Goal: Transaction & Acquisition: Purchase product/service

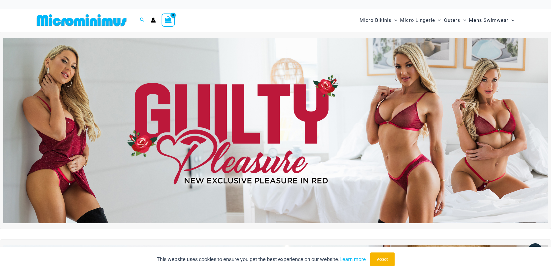
click at [263, 125] on img at bounding box center [275, 130] width 544 height 185
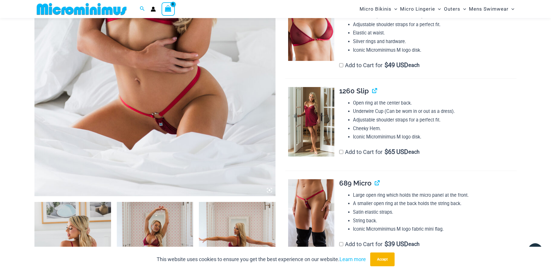
scroll to position [229, 0]
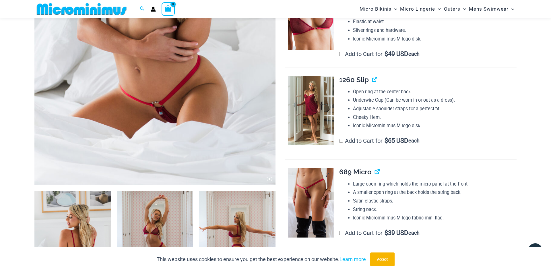
click at [309, 188] on img at bounding box center [311, 202] width 46 height 69
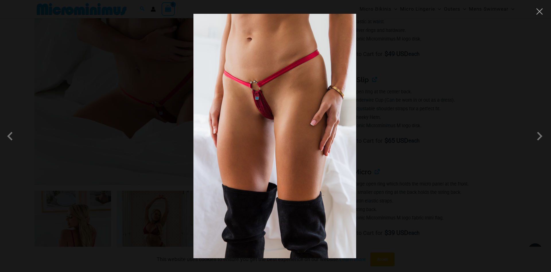
click at [268, 94] on img at bounding box center [274, 136] width 163 height 244
click at [543, 13] on button "Close" at bounding box center [539, 11] width 9 height 9
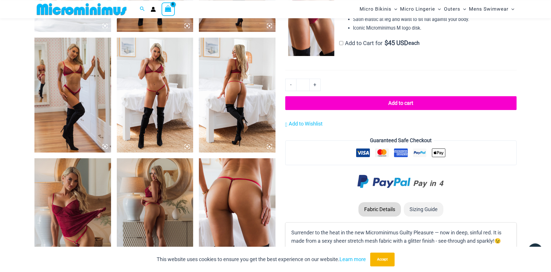
scroll to position [522, 0]
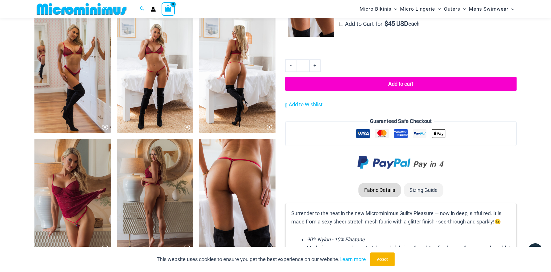
click at [172, 170] on img at bounding box center [155, 196] width 77 height 115
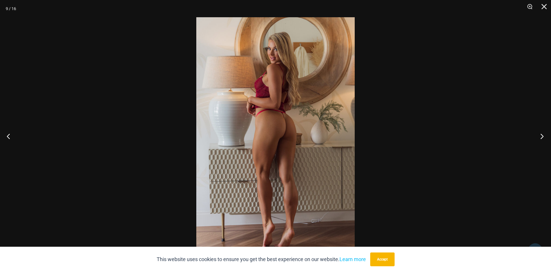
click at [541, 135] on button "Next" at bounding box center [540, 136] width 22 height 29
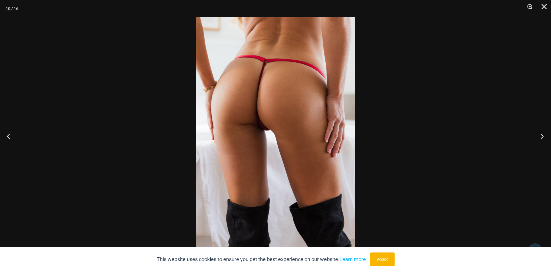
click at [541, 135] on button "Next" at bounding box center [540, 136] width 22 height 29
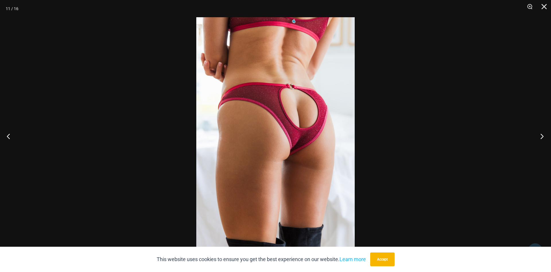
click at [541, 135] on button "Next" at bounding box center [540, 136] width 22 height 29
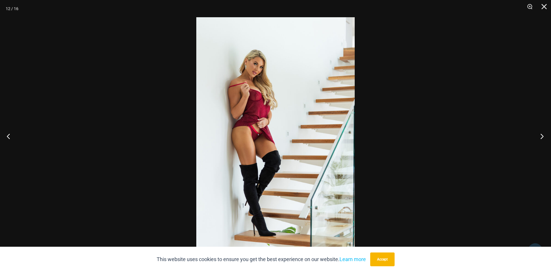
click at [541, 135] on button "Next" at bounding box center [540, 136] width 22 height 29
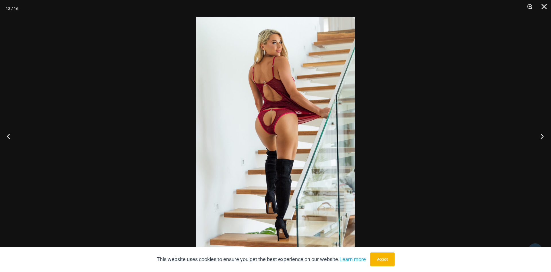
click at [541, 135] on button "Next" at bounding box center [540, 136] width 22 height 29
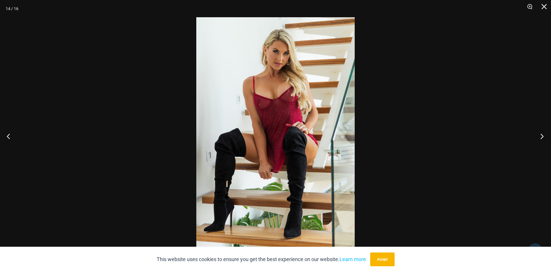
click at [541, 135] on button "Next" at bounding box center [540, 136] width 22 height 29
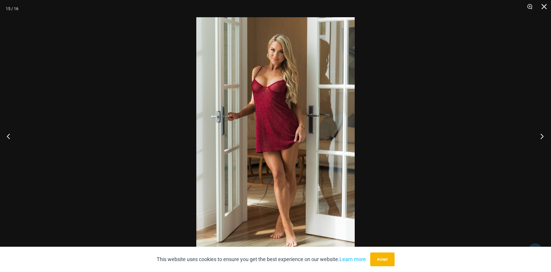
click at [541, 135] on button "Next" at bounding box center [540, 136] width 22 height 29
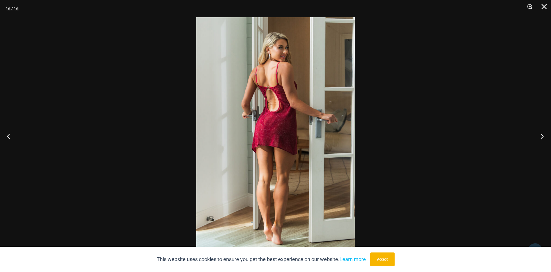
click at [541, 135] on button "Next" at bounding box center [540, 136] width 22 height 29
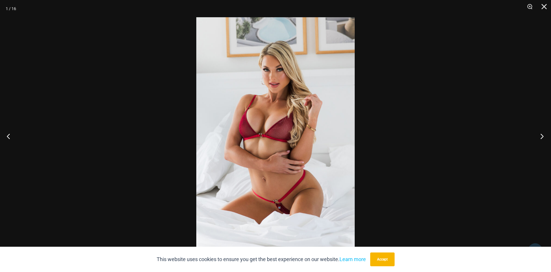
click at [541, 135] on button "Next" at bounding box center [540, 136] width 22 height 29
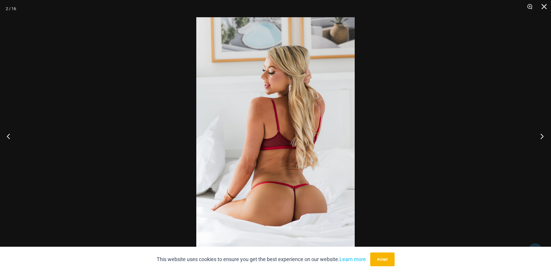
click at [541, 135] on button "Next" at bounding box center [540, 136] width 22 height 29
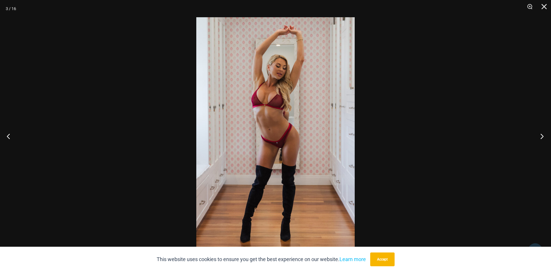
click at [541, 135] on button "Next" at bounding box center [540, 136] width 22 height 29
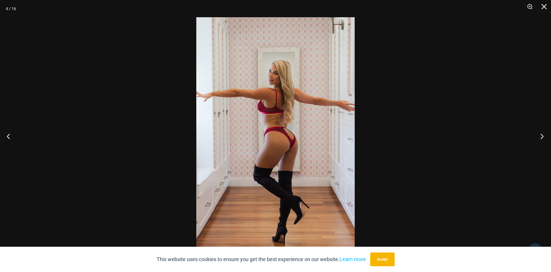
click at [541, 135] on button "Next" at bounding box center [540, 136] width 22 height 29
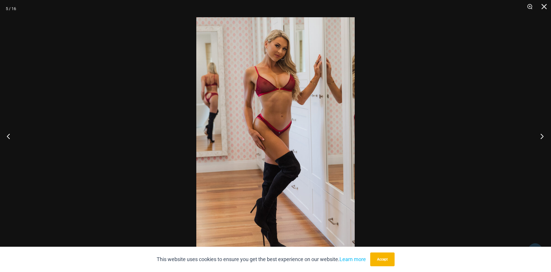
click at [541, 135] on button "Next" at bounding box center [540, 136] width 22 height 29
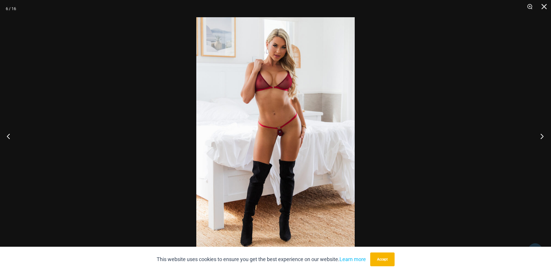
click at [541, 135] on button "Next" at bounding box center [540, 136] width 22 height 29
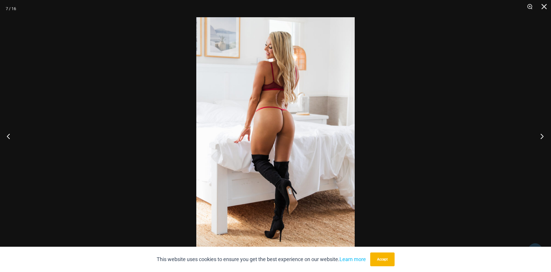
click at [541, 135] on button "Next" at bounding box center [540, 136] width 22 height 29
